Goal: Check status: Check status

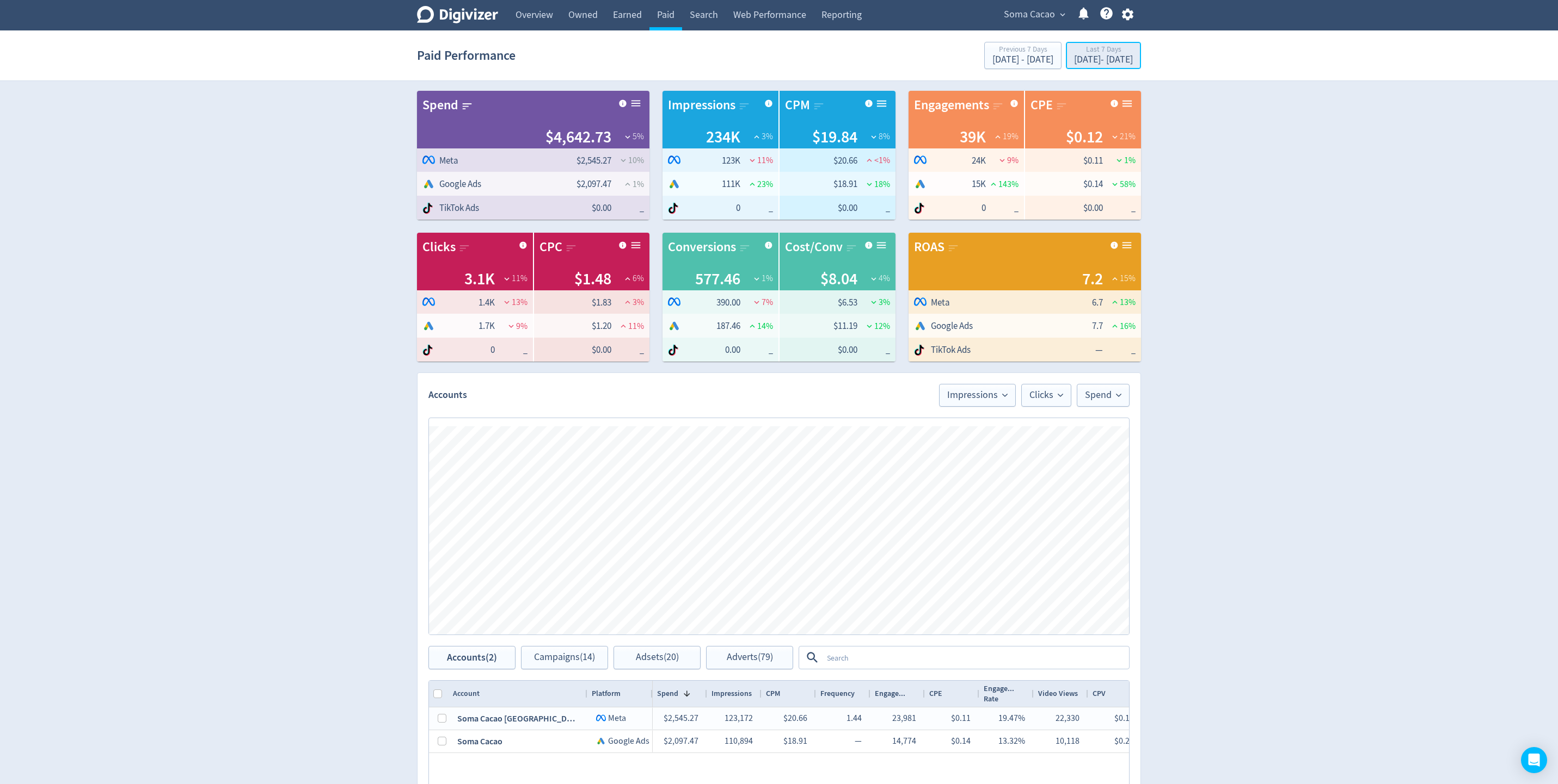
click at [1079, 55] on div "Last 7 Days" at bounding box center [1103, 50] width 59 height 9
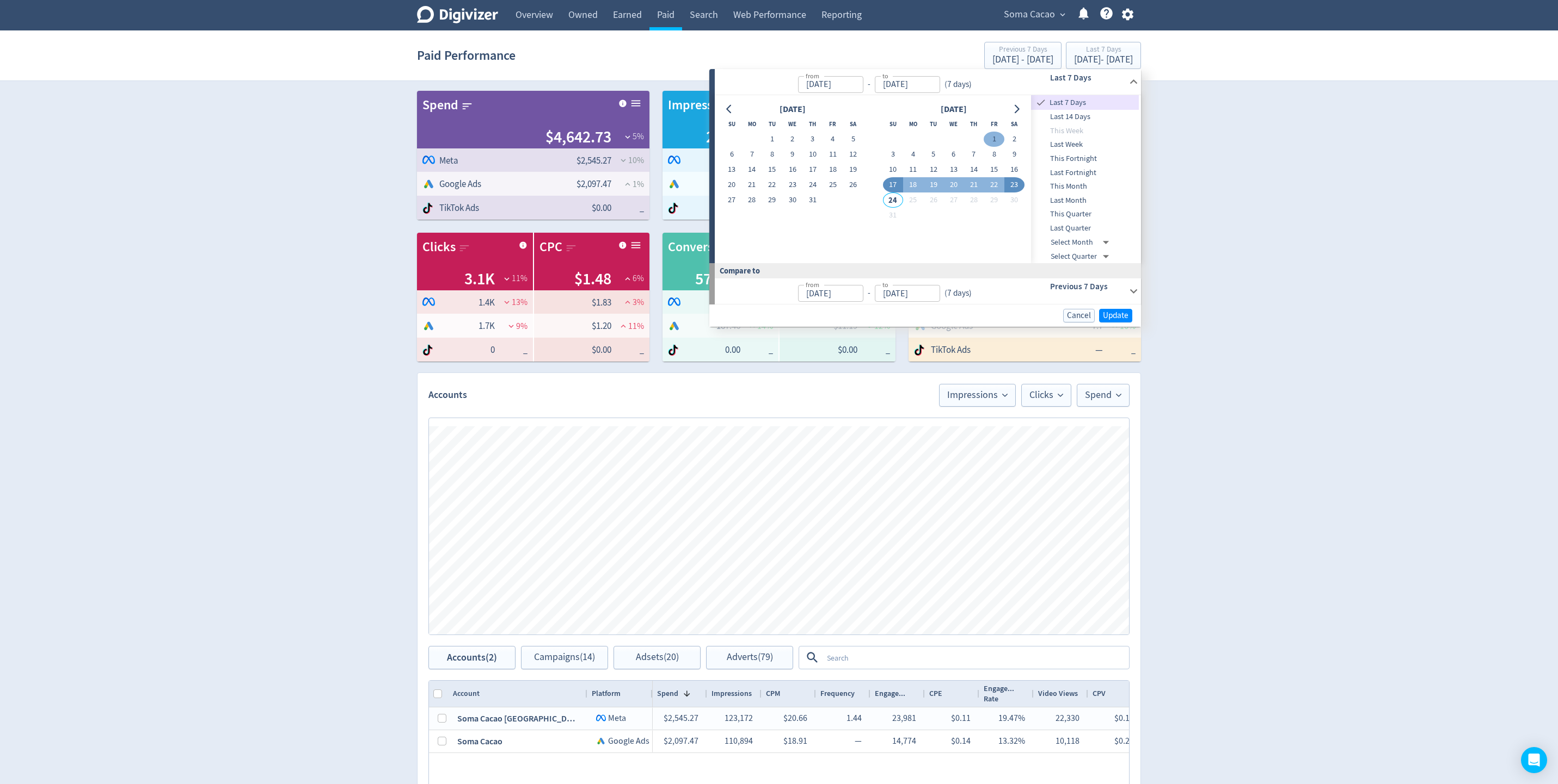
click at [992, 133] on button "1" at bounding box center [994, 139] width 20 height 15
type input "[DATE]"
click at [1117, 318] on span "Update" at bounding box center [1115, 315] width 25 height 8
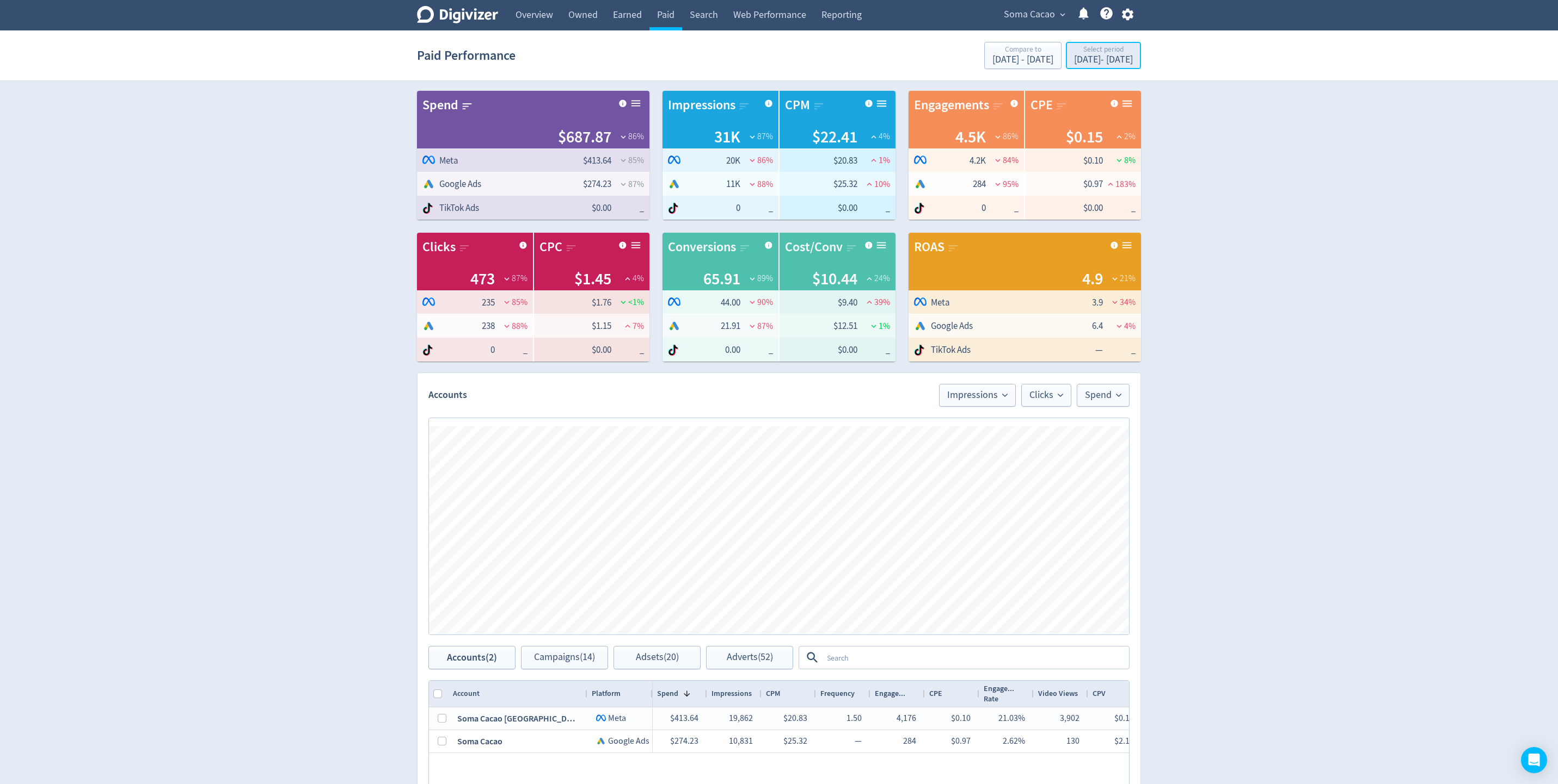
click at [1074, 65] on div "[DATE] - [DATE]" at bounding box center [1103, 60] width 59 height 10
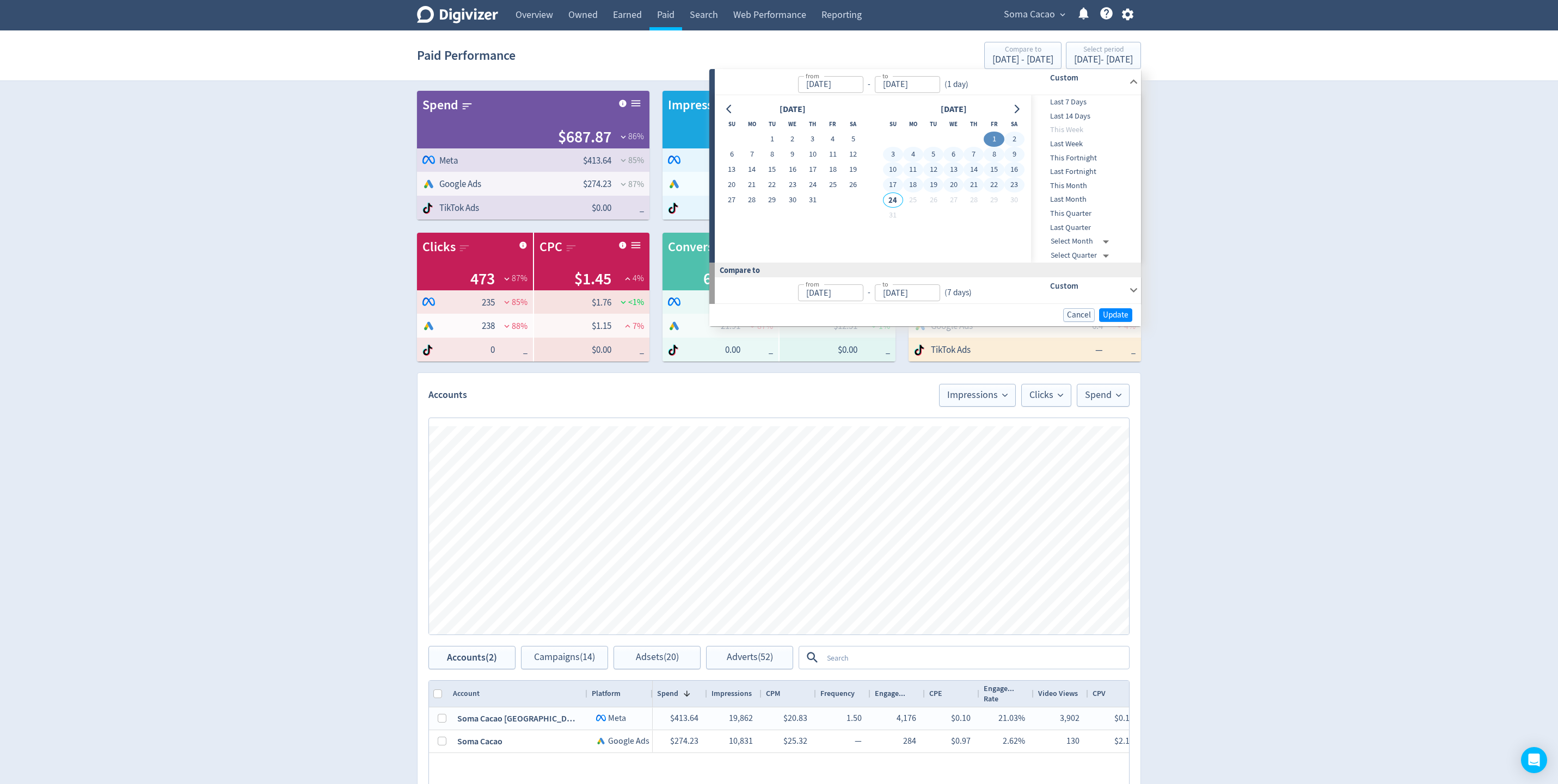
click at [1013, 186] on button "23" at bounding box center [1014, 185] width 20 height 15
type input "[DATE]"
click at [1109, 312] on span "Update" at bounding box center [1115, 315] width 25 height 8
